Goal: Entertainment & Leisure: Consume media (video, audio)

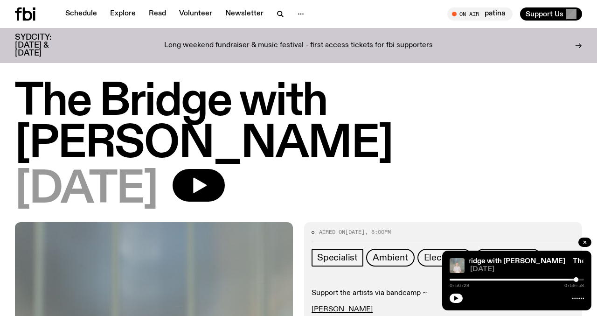
scroll to position [379, 0]
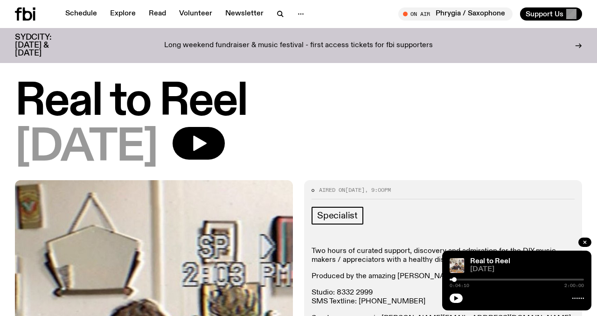
scroll to position [181, 0]
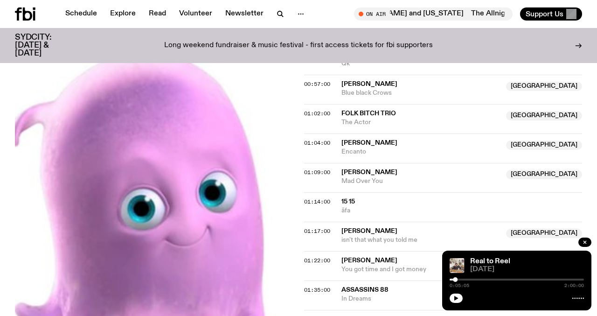
scroll to position [677, 0]
